Goal: Transaction & Acquisition: Purchase product/service

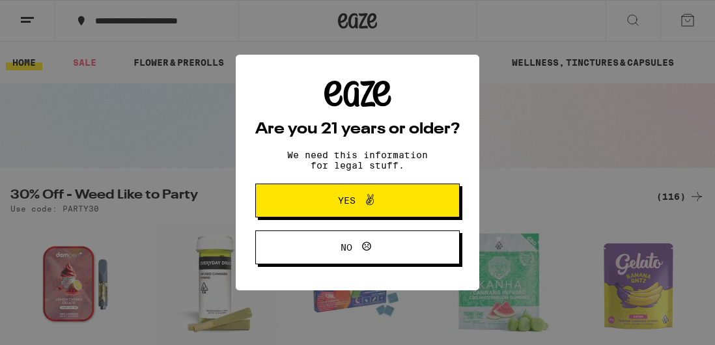
click at [412, 209] on button "Yes" at bounding box center [357, 201] width 204 height 34
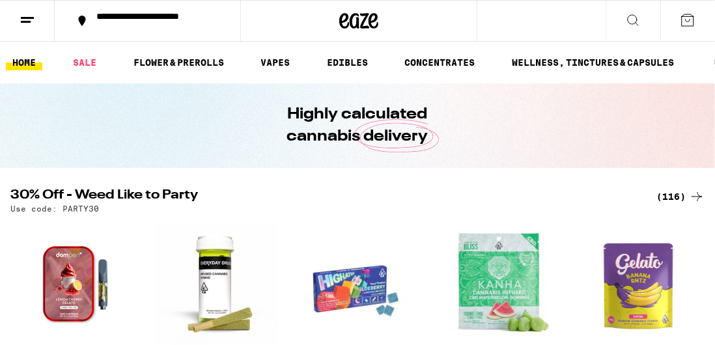
click at [192, 62] on link "FLOWER & PREROLLS" at bounding box center [178, 63] width 103 height 16
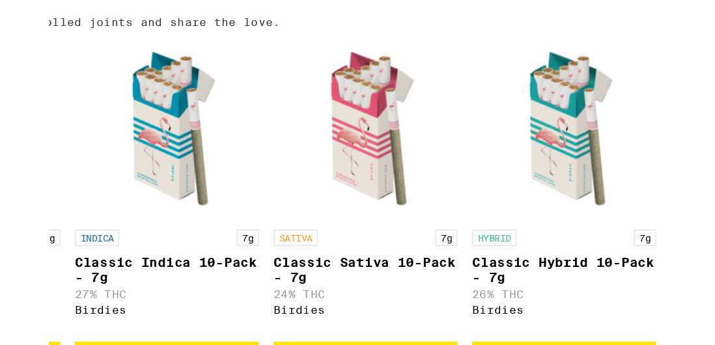
scroll to position [991, 0]
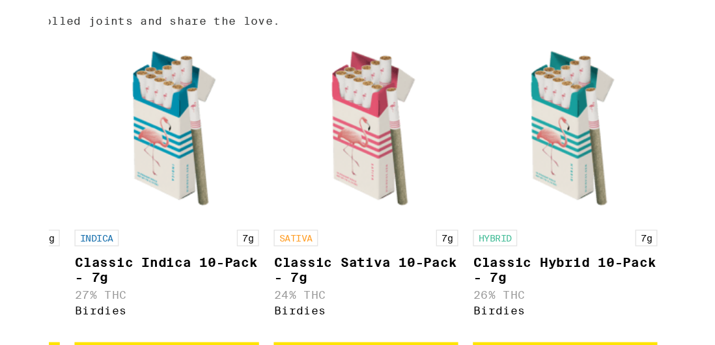
click at [344, 262] on p "SATIVA" at bounding box center [333, 256] width 31 height 12
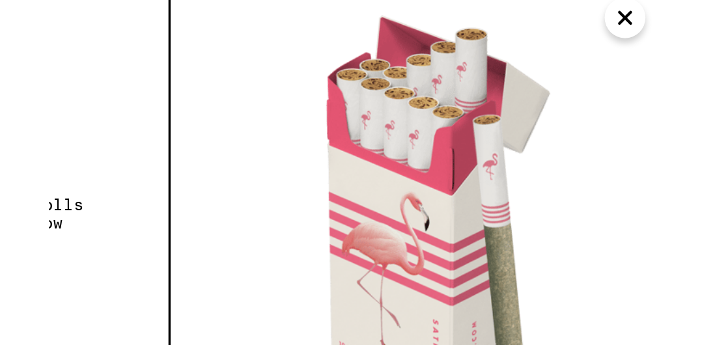
scroll to position [1072, 0]
